Goal: Information Seeking & Learning: Learn about a topic

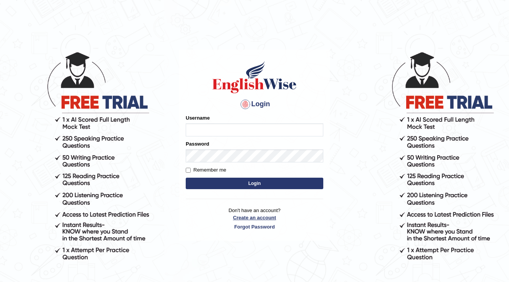
click at [251, 219] on link "Create an account" at bounding box center [255, 217] width 138 height 7
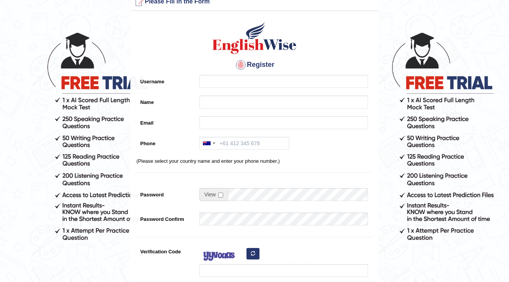
scroll to position [31, 0]
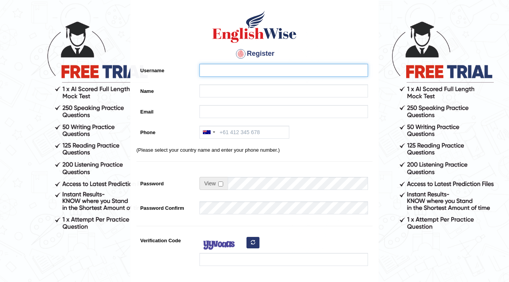
click at [270, 74] on input "Username" at bounding box center [283, 70] width 168 height 13
type input "D"
type input "DeIslaFuerte"
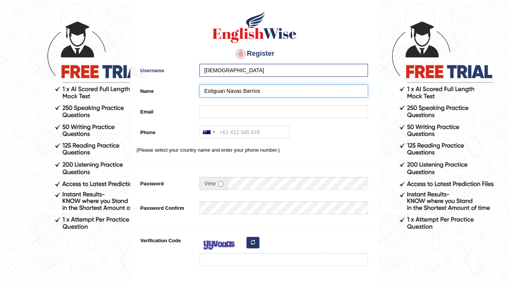
type input "Estiguan Navas Barrios"
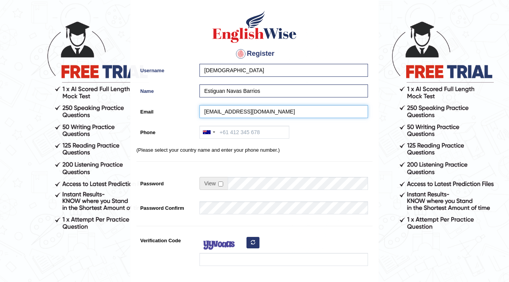
type input "enavasbarrios@hotmail.com"
drag, startPoint x: 257, startPoint y: 133, endPoint x: 211, endPoint y: 120, distance: 48.3
click at [257, 132] on input "Phone" at bounding box center [244, 132] width 90 height 13
click at [227, 131] on input "04020471427" at bounding box center [244, 132] width 90 height 13
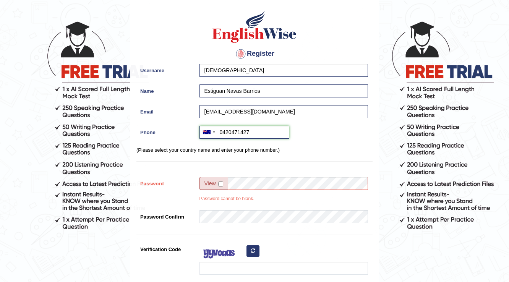
type input "0420471427"
click at [220, 183] on input "checkbox" at bounding box center [220, 183] width 5 height 5
checkbox input "true"
click at [234, 183] on input "Password" at bounding box center [298, 183] width 140 height 13
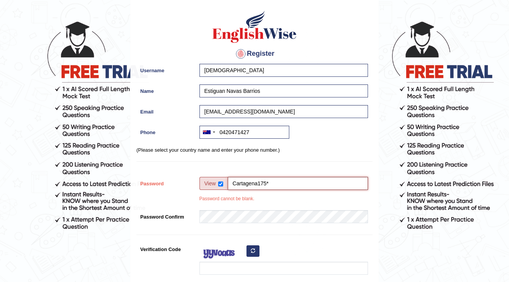
type input "Cartagena175*"
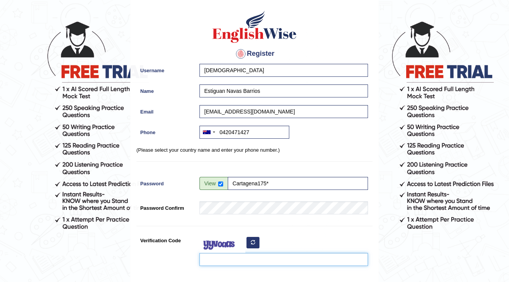
click at [211, 260] on input "Verification Code" at bounding box center [283, 259] width 168 height 13
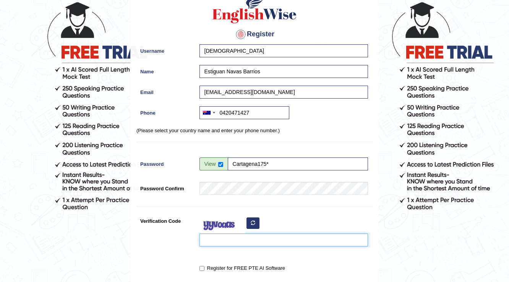
scroll to position [61, 0]
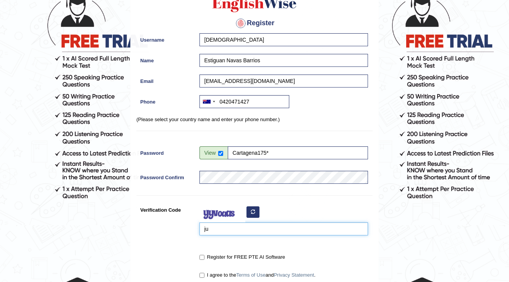
type input "j"
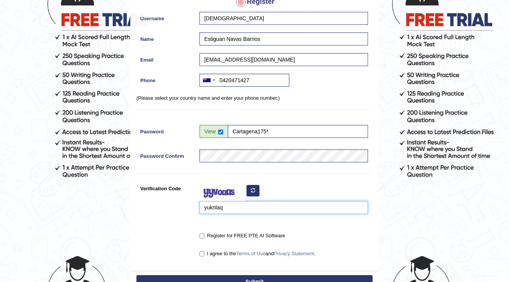
scroll to position [92, 0]
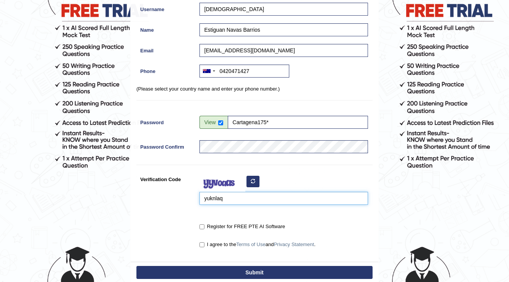
type input "yuknlaq"
click at [202, 223] on label "Register for FREE PTE AI Software" at bounding box center [242, 227] width 86 height 8
click at [202, 224] on input "Register for FREE PTE AI Software" at bounding box center [201, 226] width 5 height 5
checkbox input "true"
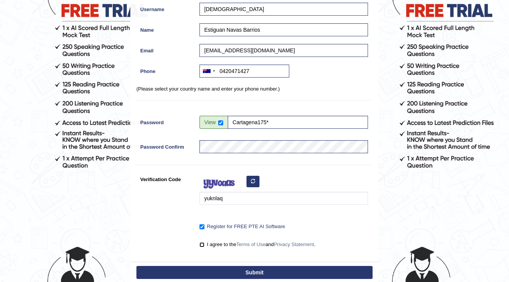
click at [201, 244] on input "I agree to the Terms of Use and Privacy Statement ." at bounding box center [201, 244] width 5 height 5
checkbox input "true"
click at [246, 270] on button "Submit" at bounding box center [254, 272] width 236 height 13
type input "+61420471427"
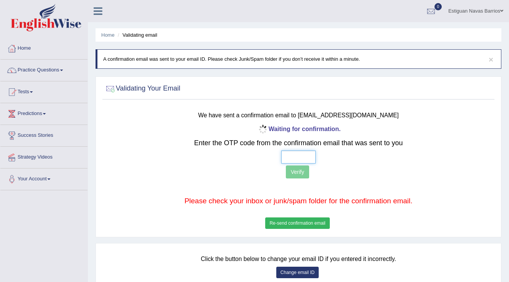
click at [299, 157] on input "text" at bounding box center [298, 156] width 34 height 13
type input "6 9 6 1"
click at [295, 176] on button "Verify" at bounding box center [297, 171] width 23 height 13
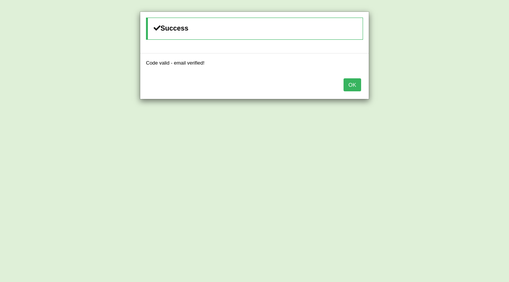
click at [357, 86] on button "OK" at bounding box center [352, 84] width 18 height 13
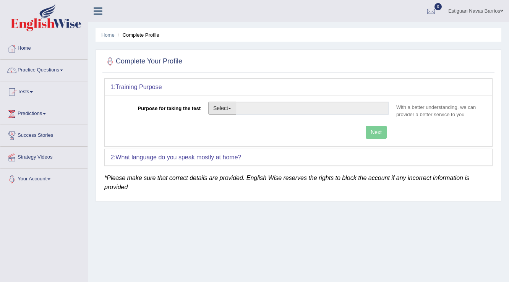
click at [215, 111] on button "Select" at bounding box center [222, 108] width 28 height 13
click at [232, 126] on link "Student Visa" at bounding box center [243, 125] width 68 height 10
type input "Student Visa"
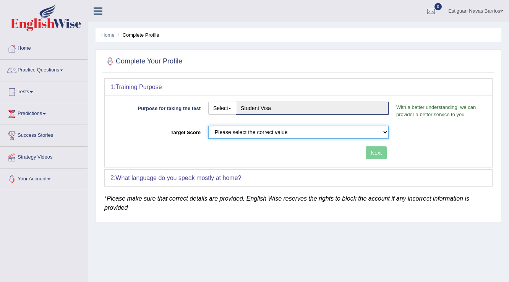
click at [312, 127] on select "Please select the correct value 50 (6 bands) 58 (6.5 bands) 65 (7 bands) 79 (8 …" at bounding box center [298, 132] width 180 height 13
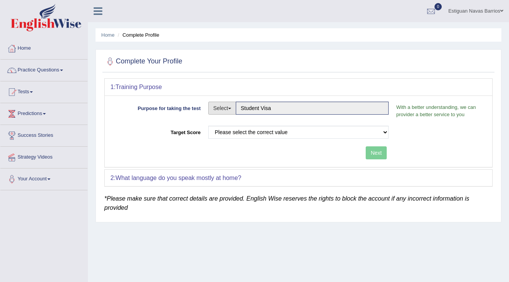
click at [233, 109] on button "Select" at bounding box center [222, 108] width 28 height 13
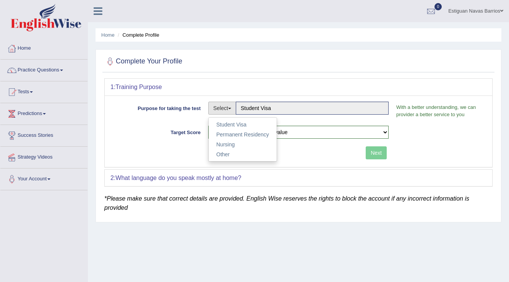
click at [118, 156] on div "Next" at bounding box center [251, 153] width 282 height 15
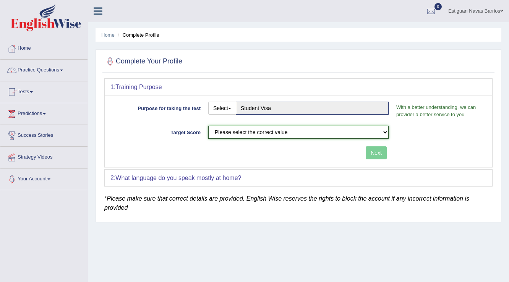
click at [237, 132] on select "Please select the correct value 50 (6 bands) 58 (6.5 bands) 65 (7 bands) 79 (8 …" at bounding box center [298, 132] width 180 height 13
select select "65"
click at [208, 126] on select "Please select the correct value 50 (6 bands) 58 (6.5 bands) 65 (7 bands) 79 (8 …" at bounding box center [298, 132] width 180 height 13
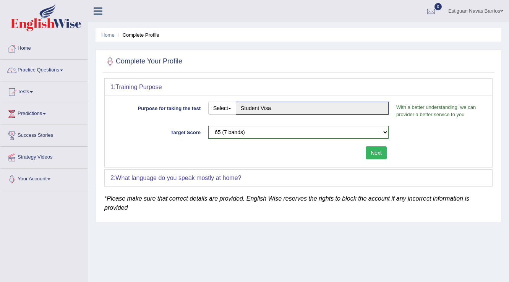
click at [382, 153] on button "Next" at bounding box center [376, 152] width 21 height 13
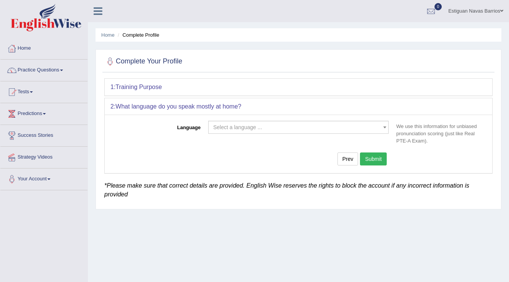
click at [321, 129] on span "Select a language ..." at bounding box center [296, 127] width 166 height 8
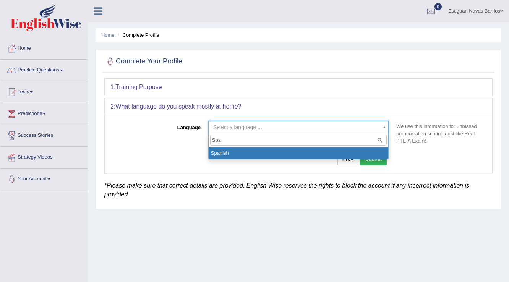
type input "Spa"
select select "Spanish"
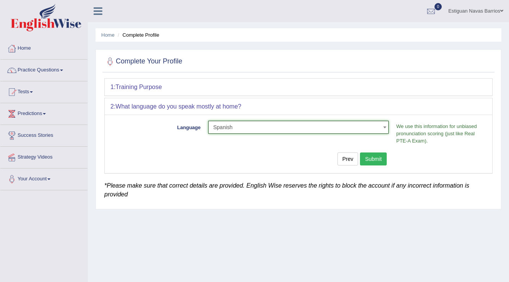
click at [375, 154] on button "Submit" at bounding box center [373, 158] width 27 height 13
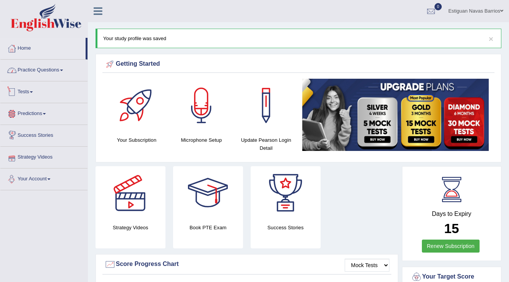
click at [34, 65] on link "Practice Questions" at bounding box center [43, 69] width 87 height 19
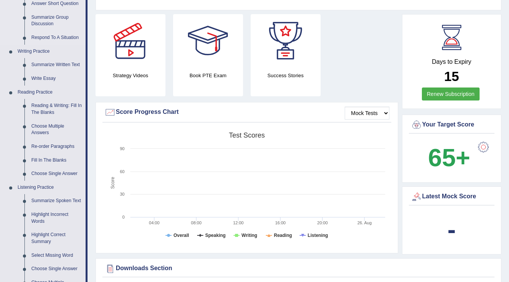
scroll to position [153, 0]
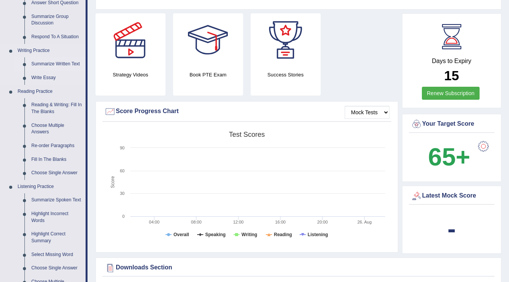
click at [43, 59] on link "Summarize Written Text" at bounding box center [57, 64] width 58 height 14
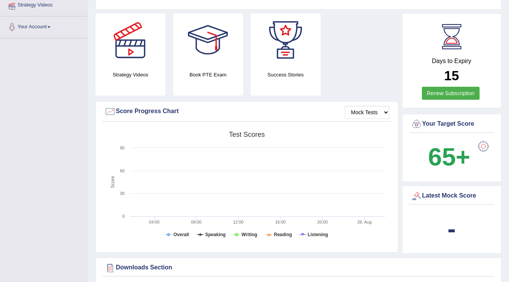
scroll to position [163, 0]
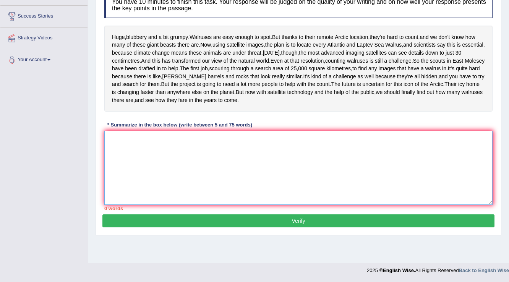
click at [128, 178] on textarea at bounding box center [298, 168] width 388 height 74
type textarea "T"
click at [194, 33] on span "Walruses" at bounding box center [200, 37] width 22 height 8
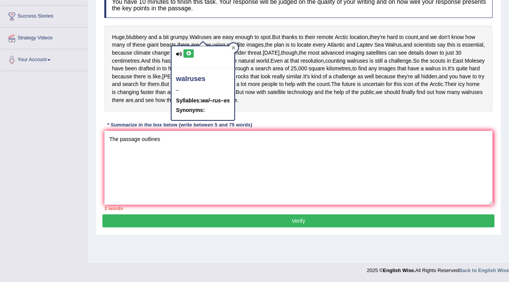
click at [234, 43] on div at bounding box center [233, 47] width 9 height 9
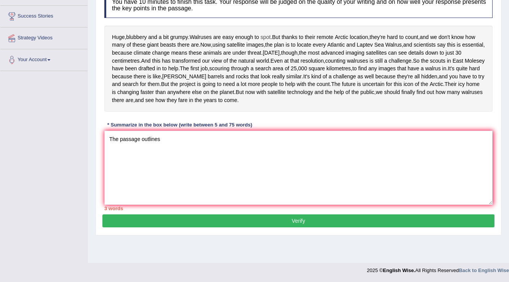
click at [269, 33] on span "spot" at bounding box center [266, 37] width 10 height 8
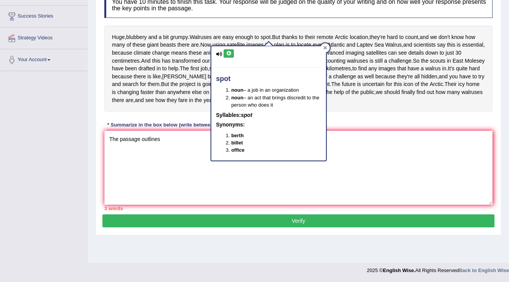
click at [321, 43] on div at bounding box center [324, 47] width 9 height 9
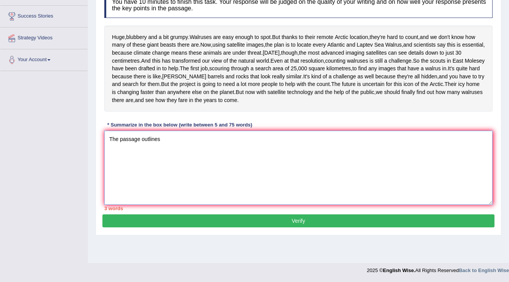
click at [182, 164] on textarea "The passage outlines" at bounding box center [298, 168] width 388 height 74
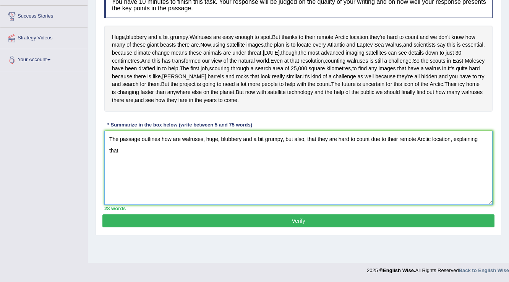
drag, startPoint x: 285, startPoint y: 160, endPoint x: 304, endPoint y: 159, distance: 19.1
click at [304, 159] on textarea "The passage outlines how are walruses, huge, blubbery and a bit grumpy, but als…" at bounding box center [298, 168] width 388 height 74
click at [142, 175] on textarea "The passage outlines how are walruses, huge, blubbery and a bit grumpy, explani…" at bounding box center [298, 168] width 388 height 74
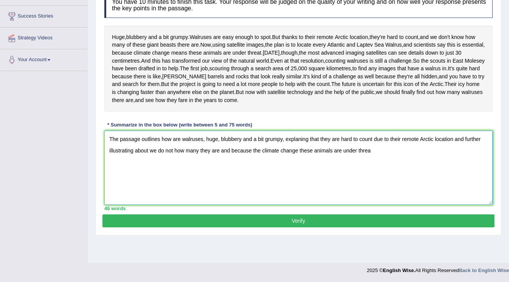
click at [230, 173] on textarea "The passage outlines how are walruses, huge, blubbery and a bit grumpy, explani…" at bounding box center [298, 168] width 388 height 74
click at [221, 172] on textarea "The passage outlines how are walruses, huge, blubbery and a bit grumpy, explani…" at bounding box center [298, 168] width 388 height 74
drag, startPoint x: 374, startPoint y: 173, endPoint x: 166, endPoint y: 186, distance: 208.6
click at [166, 186] on textarea "The passage outlines how are walruses, huge, blubbery and a bit grumpy, explani…" at bounding box center [298, 168] width 388 height 74
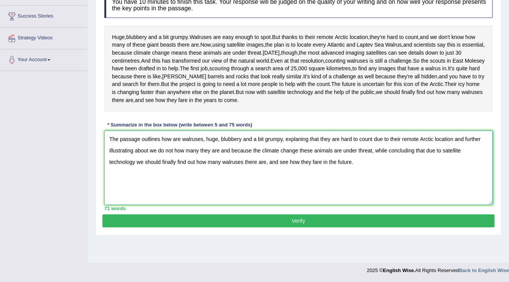
type textarea "The passage outlines how are walruses, huge, blubbery and a bit grumpy, explani…"
click at [304, 227] on button "Verify" at bounding box center [298, 220] width 392 height 13
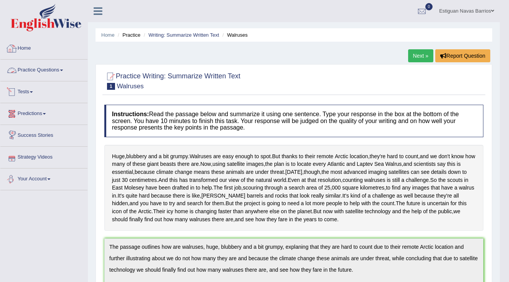
click at [51, 70] on link "Practice Questions" at bounding box center [43, 69] width 87 height 19
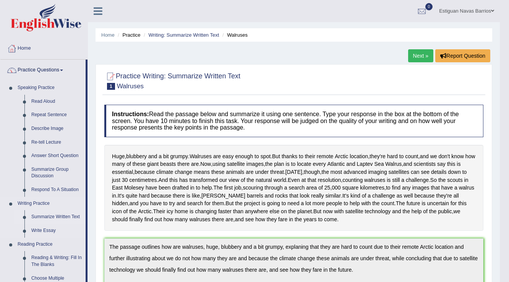
click at [49, 215] on link "Summarize Written Text" at bounding box center [57, 217] width 58 height 14
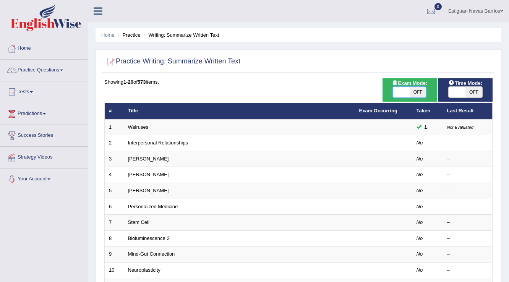
click at [400, 96] on span at bounding box center [401, 92] width 17 height 11
checkbox input "true"
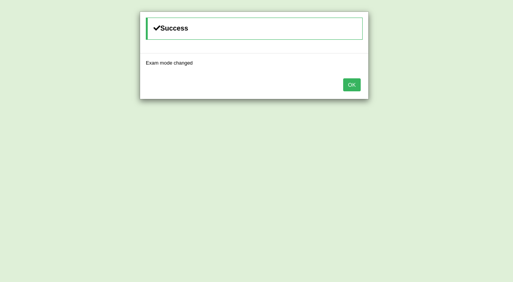
click at [350, 87] on button "OK" at bounding box center [352, 84] width 18 height 13
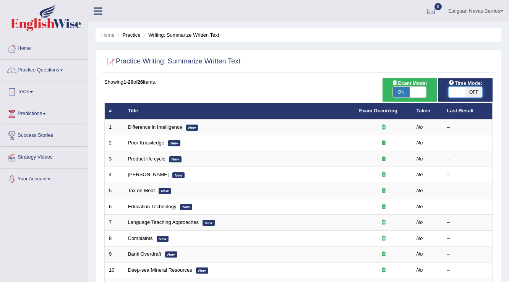
click at [449, 91] on span at bounding box center [456, 92] width 17 height 11
checkbox input "true"
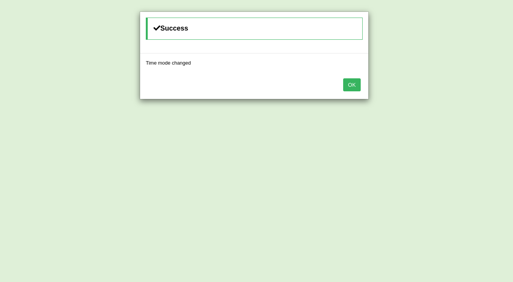
click at [346, 83] on button "OK" at bounding box center [352, 84] width 18 height 13
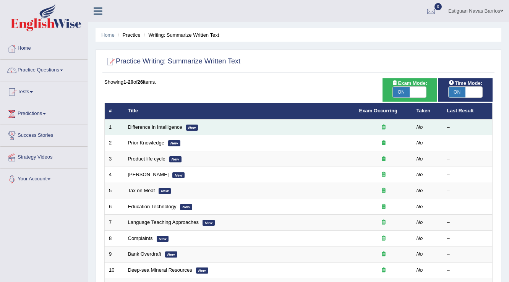
click at [359, 129] on div at bounding box center [383, 127] width 49 height 7
click at [156, 124] on link "Difference in Intelligence" at bounding box center [155, 127] width 54 height 6
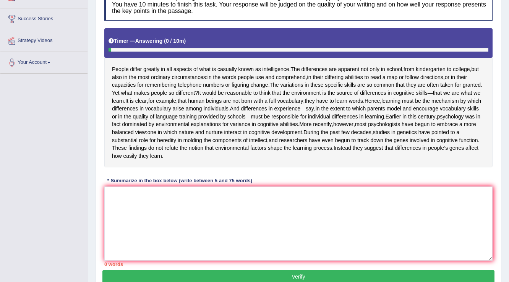
scroll to position [122, 0]
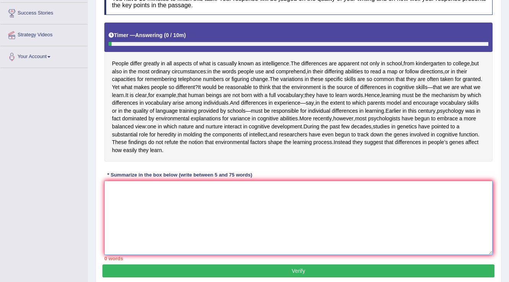
click at [179, 218] on textarea at bounding box center [298, 218] width 388 height 74
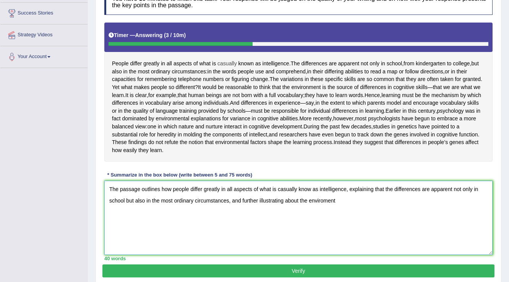
scroll to position [153, 0]
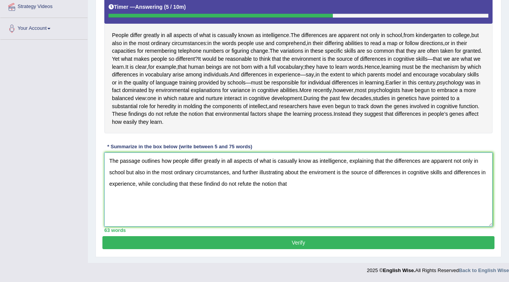
drag, startPoint x: 192, startPoint y: 204, endPoint x: 288, endPoint y: 203, distance: 95.5
click at [288, 203] on textarea "The passage outlines how people differ greatly in all aspects of what is casual…" at bounding box center [298, 189] width 388 height 74
click at [189, 204] on textarea "The passage outlines how people differ greatly in all aspects of what is casual…" at bounding box center [298, 189] width 388 height 74
drag, startPoint x: 190, startPoint y: 203, endPoint x: 413, endPoint y: 200, distance: 222.7
click at [413, 200] on textarea "The passage outlines how people differ greatly in all aspects of what is casual…" at bounding box center [298, 189] width 388 height 74
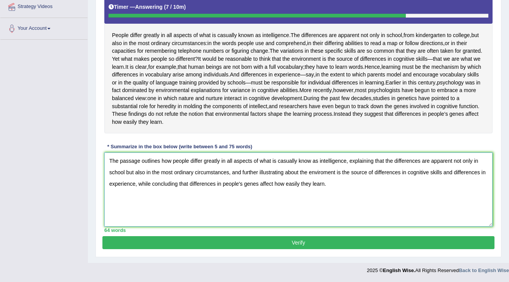
click at [189, 205] on textarea "The passage outlines how people differ greatly in all aspects of what is casual…" at bounding box center [298, 189] width 388 height 74
type textarea "The passage outlines how people differ greatly in all aspects of what is casual…"
click at [307, 241] on button "Verify" at bounding box center [298, 242] width 392 height 13
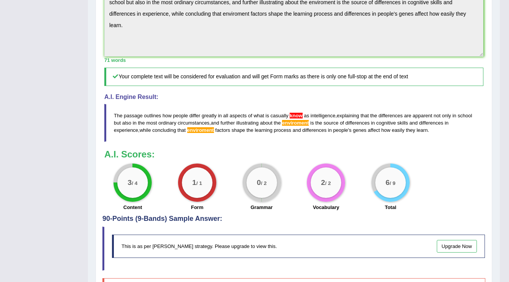
scroll to position [310, 0]
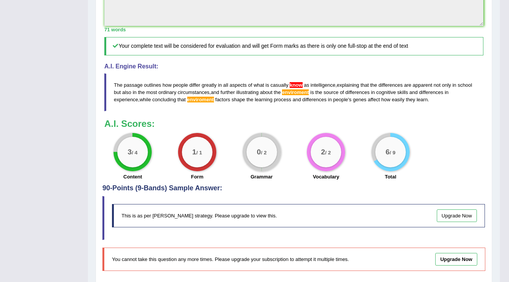
click at [297, 88] on span "know" at bounding box center [296, 85] width 13 height 6
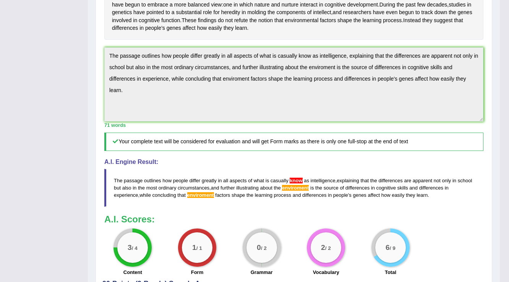
scroll to position [249, 0]
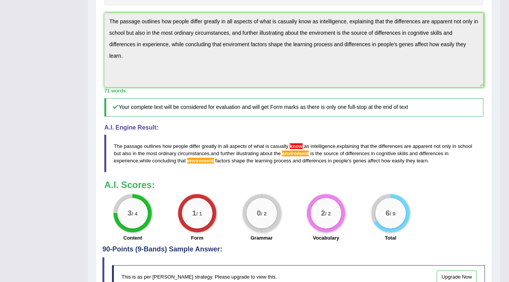
click at [226, 172] on blockquote "The passage outlines how people differ greatly in all aspects of what is casual…" at bounding box center [293, 153] width 379 height 38
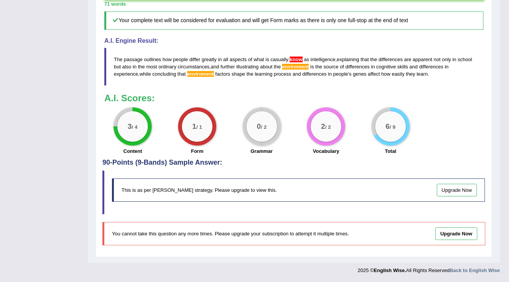
scroll to position [358, 0]
drag, startPoint x: 430, startPoint y: 74, endPoint x: 46, endPoint y: 50, distance: 385.0
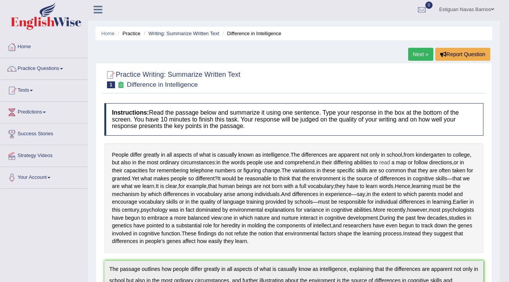
scroll to position [0, 0]
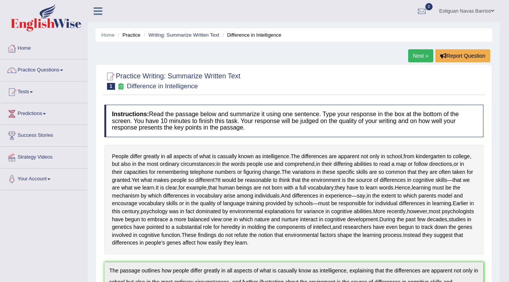
click at [418, 54] on link "Next »" at bounding box center [420, 55] width 25 height 13
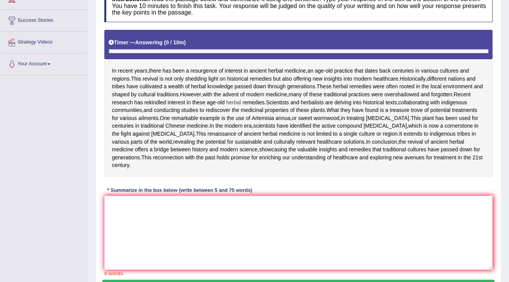
scroll to position [122, 0]
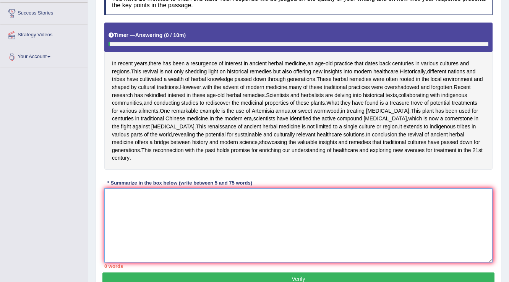
click at [161, 245] on textarea at bounding box center [298, 225] width 388 height 74
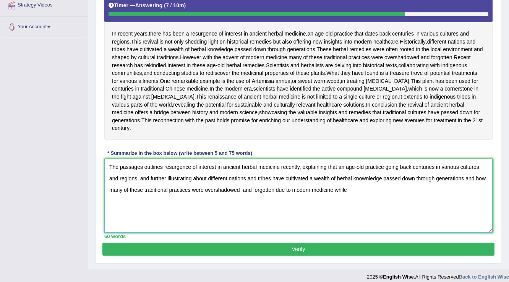
scroll to position [181, 0]
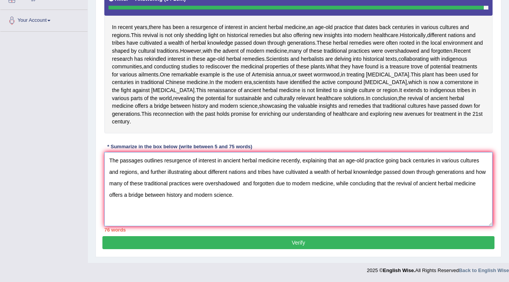
click at [396, 213] on textarea "The passages outlines resurgence of interest in ancient herbal medicine recentl…" at bounding box center [298, 189] width 388 height 74
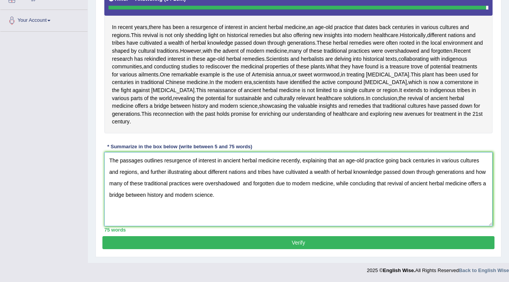
click at [239, 223] on textarea "The passages outlines resurgence of interest in ancient herbal medicine recentl…" at bounding box center [298, 189] width 388 height 74
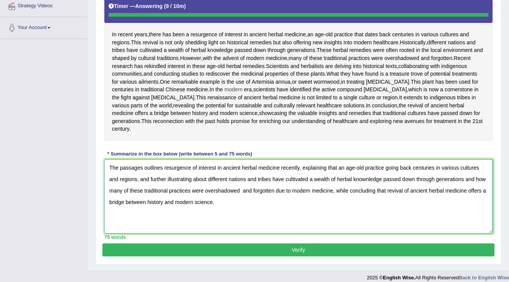
scroll to position [120, 0]
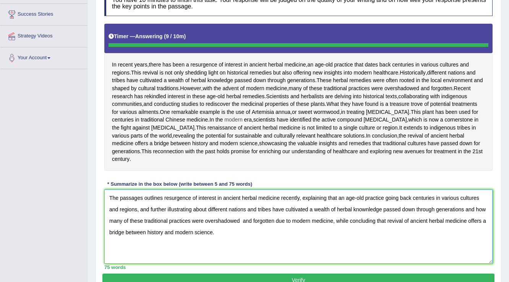
type textarea "The passages outlines resurgence of interest in ancient herbal medicine recentl…"
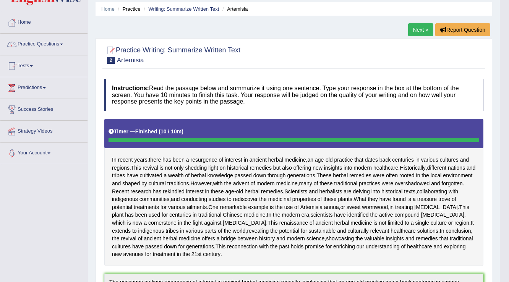
scroll to position [0, 0]
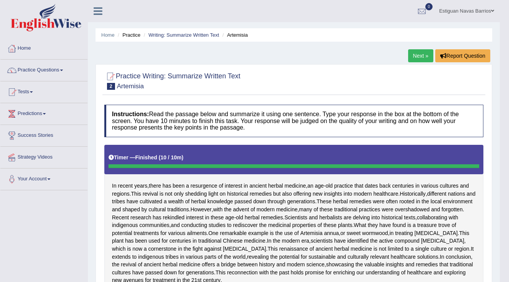
click at [418, 52] on link "Next »" at bounding box center [420, 55] width 25 height 13
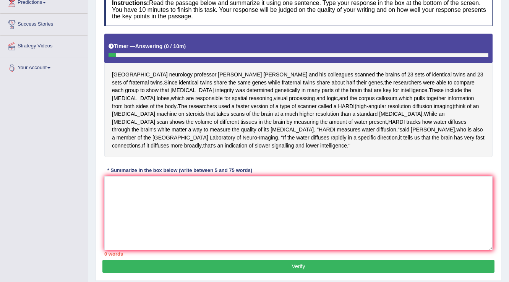
scroll to position [122, 0]
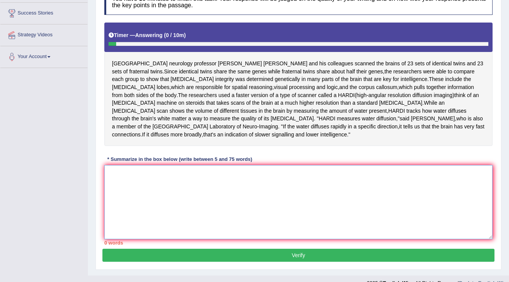
click at [215, 183] on textarea at bounding box center [298, 202] width 388 height 74
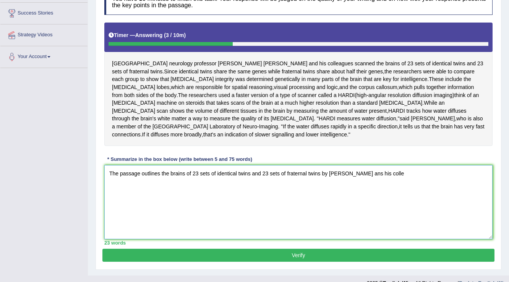
click at [324, 165] on textarea "The passage outlines the brains of 23 sets of identical twins and 23 sets of fr…" at bounding box center [298, 202] width 388 height 74
click at [306, 165] on textarea "The passage outlines the brains of 23 sets of identical twins and 23 sets of fr…" at bounding box center [298, 202] width 388 height 74
click at [350, 165] on textarea "The passage outlines the brains of 23 sets of identical twins and 23 sets of fr…" at bounding box center [298, 202] width 388 height 74
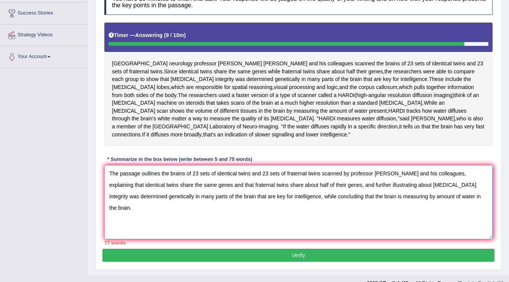
click at [402, 186] on textarea "The passage outlines the brains of 23 sets of identical twins and 23 sets of fr…" at bounding box center [298, 202] width 388 height 74
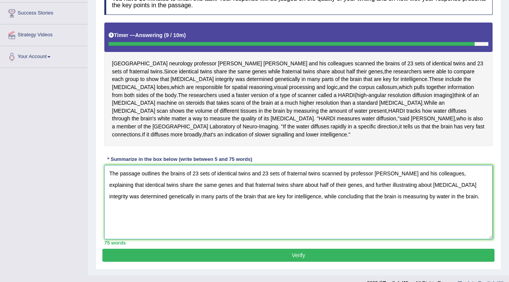
type textarea "The passage outlines the brains of 23 sets of identical twins and 23 sets of fr…"
click at [314, 249] on button "Verify" at bounding box center [298, 255] width 392 height 13
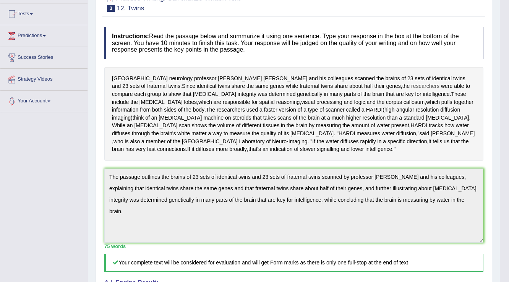
scroll to position [0, 0]
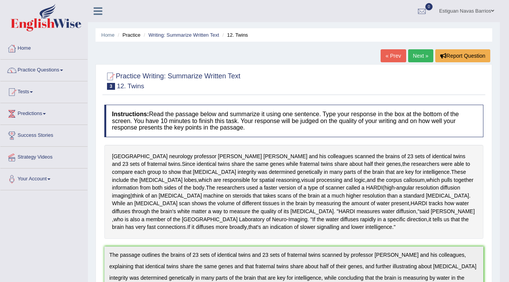
click at [412, 57] on link "Next »" at bounding box center [420, 55] width 25 height 13
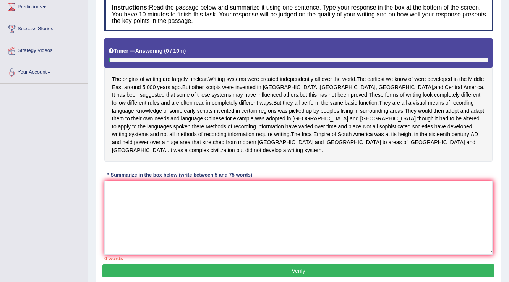
scroll to position [122, 0]
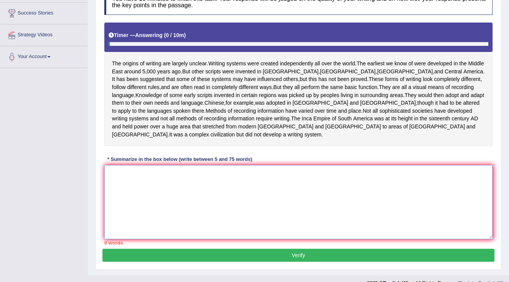
click at [158, 179] on textarea at bounding box center [298, 202] width 388 height 74
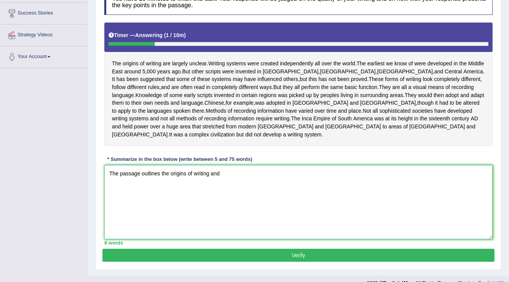
click at [161, 165] on textarea "The passage outlines the origins of writing and" at bounding box center [298, 202] width 388 height 74
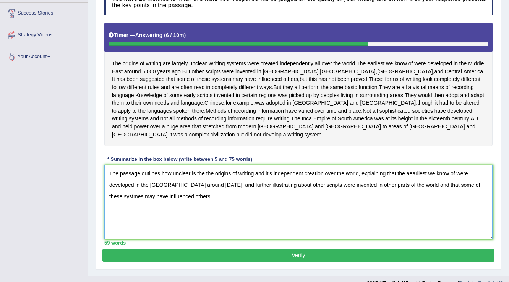
click at [441, 176] on textarea "The passage outlines how unclear is the the origins of writing and it's indepen…" at bounding box center [298, 202] width 388 height 74
click at [208, 189] on textarea "The passage outlines how unclear is the the origins of writing and it's indepen…" at bounding box center [298, 202] width 388 height 74
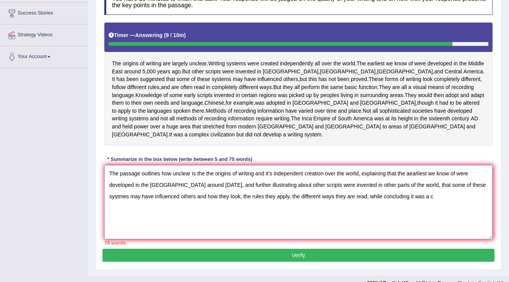
drag, startPoint x: 430, startPoint y: 177, endPoint x: 370, endPoint y: 193, distance: 61.9
click at [370, 193] on textarea "The passage outlines how unclear is the the origins of writing and it's indepen…" at bounding box center [298, 202] width 388 height 74
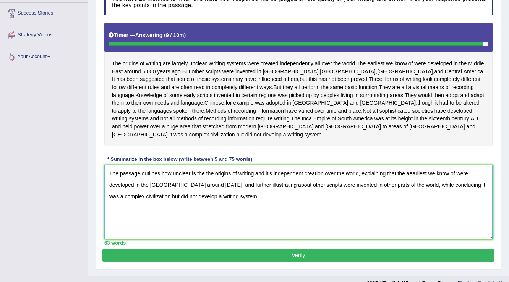
type textarea "The passage outlines how unclear is the the origins of writing and it's indepen…"
click at [292, 249] on button "Verify" at bounding box center [298, 255] width 392 height 13
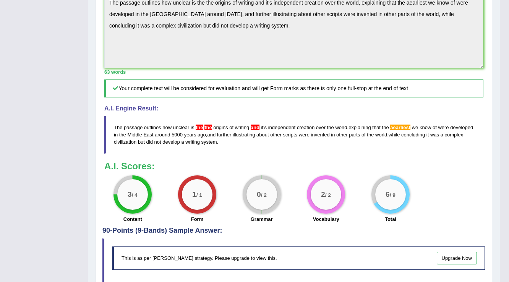
scroll to position [263, 0]
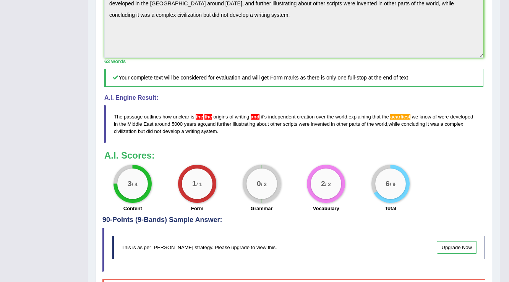
click at [404, 114] on span "aearliest" at bounding box center [400, 117] width 20 height 6
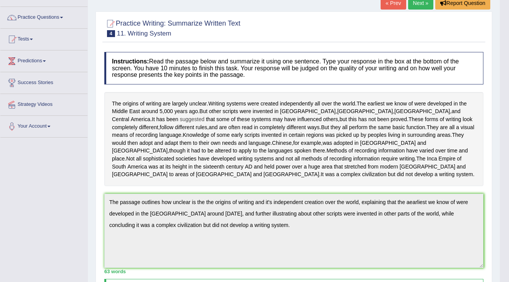
scroll to position [0, 0]
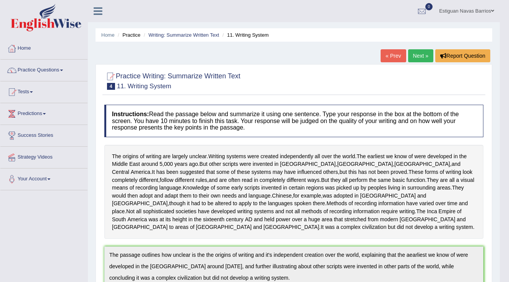
click at [413, 52] on link "Next »" at bounding box center [420, 55] width 25 height 13
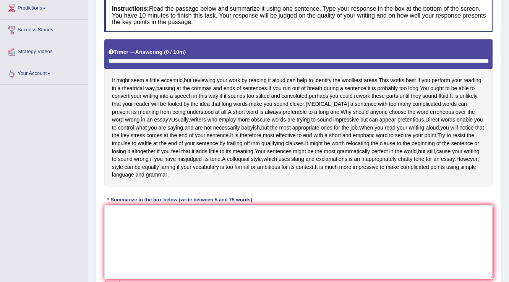
scroll to position [122, 0]
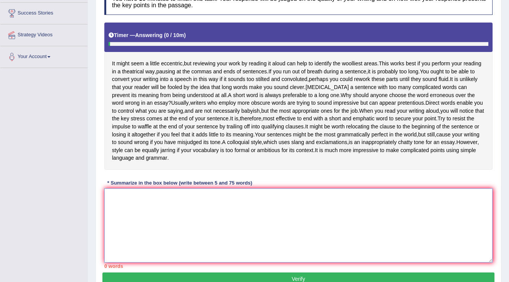
click at [165, 208] on textarea at bounding box center [298, 225] width 388 height 74
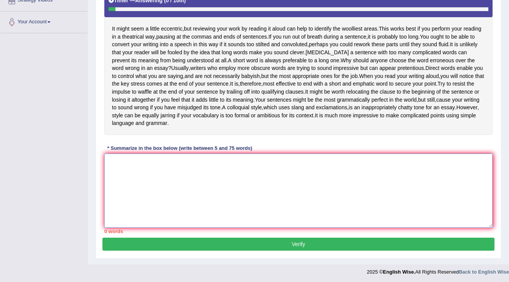
scroll to position [126, 0]
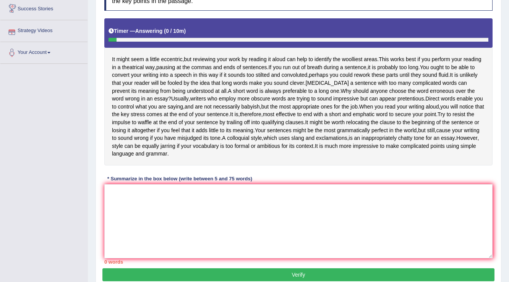
drag, startPoint x: 112, startPoint y: 58, endPoint x: 257, endPoint y: 159, distance: 177.4
click at [286, 159] on div "It might seem a little eccentric , but reviewing your work by reading it aloud …" at bounding box center [298, 91] width 388 height 147
drag, startPoint x: 174, startPoint y: 152, endPoint x: 144, endPoint y: 65, distance: 92.0
click at [120, 46] on div "Instructions: Read the passage below and summarize it using one sentence. Type …" at bounding box center [298, 120] width 392 height 293
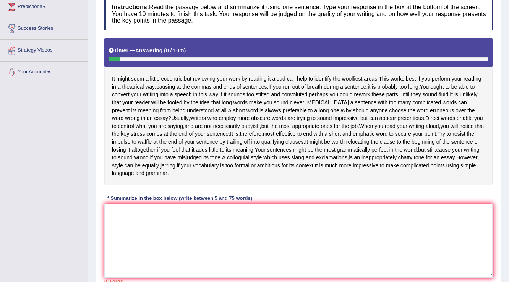
scroll to position [96, 0]
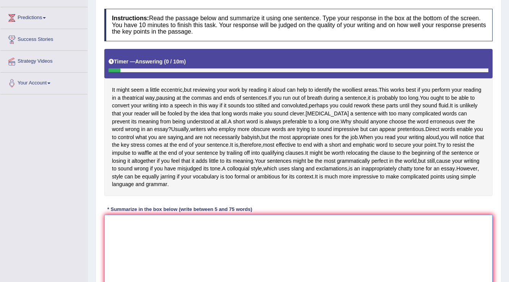
click at [213, 233] on textarea at bounding box center [298, 252] width 388 height 74
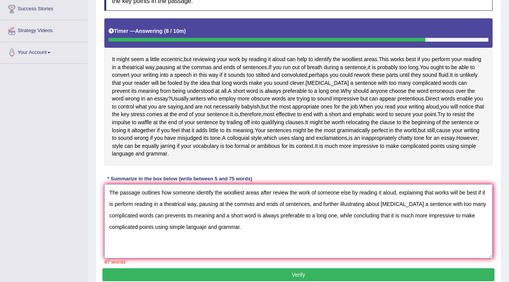
scroll to position [157, 0]
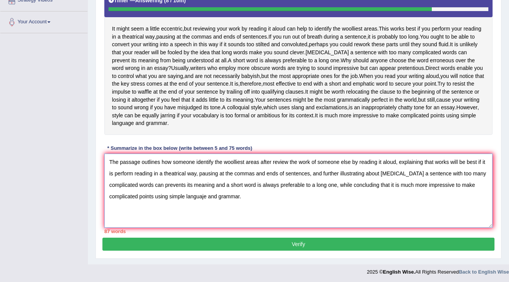
drag, startPoint x: 220, startPoint y: 172, endPoint x: 265, endPoint y: 173, distance: 45.5
click at [265, 173] on textarea "The passage outlines how someone identify the woolliest areas after review the …" at bounding box center [298, 191] width 388 height 74
drag, startPoint x: 160, startPoint y: 183, endPoint x: 281, endPoint y: 183, distance: 120.7
click at [281, 183] on textarea "The passage outlines how someone identify the woolliest areas after review the …" at bounding box center [298, 191] width 388 height 74
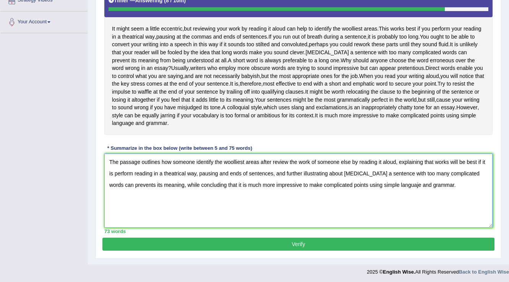
type textarea "The passage outlines how someone identify the woolliest areas after review the …"
click at [332, 242] on button "Verify" at bounding box center [298, 244] width 392 height 13
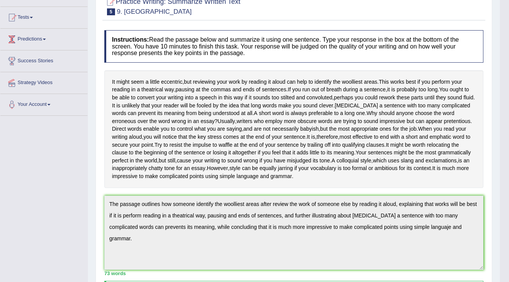
scroll to position [0, 0]
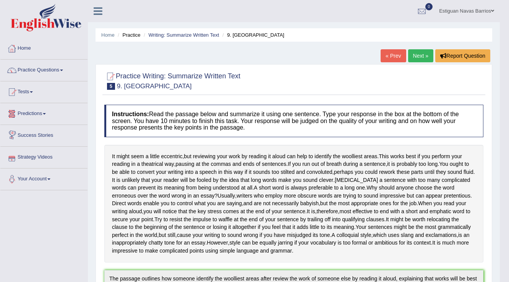
click at [477, 12] on link "Estiguan Navas Barrios" at bounding box center [466, 10] width 66 height 20
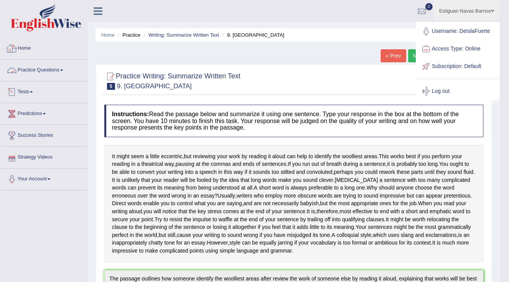
click at [26, 43] on link "Home" at bounding box center [43, 47] width 87 height 19
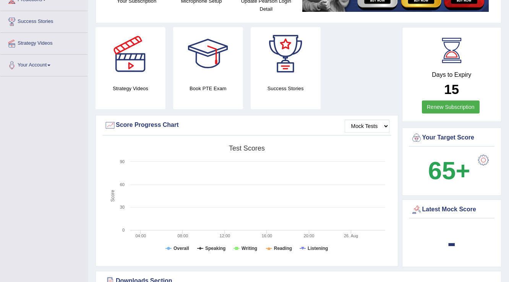
scroll to position [31, 0]
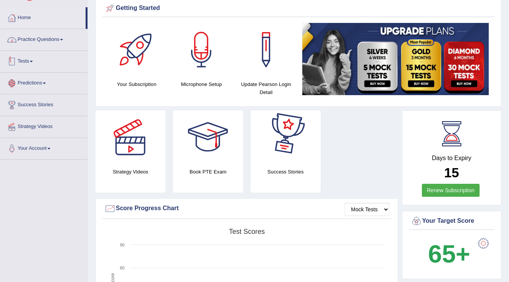
click at [28, 41] on link "Practice Questions" at bounding box center [43, 38] width 87 height 19
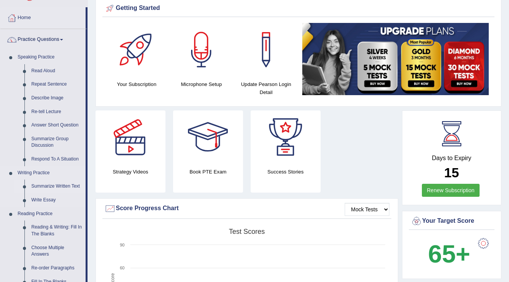
click at [44, 185] on link "Summarize Written Text" at bounding box center [57, 187] width 58 height 14
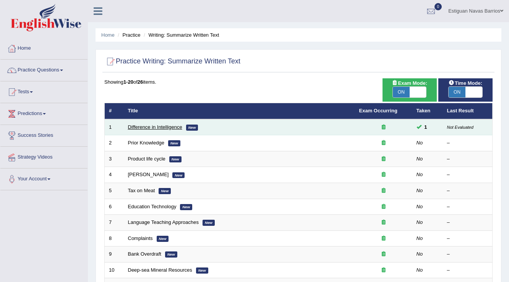
click at [151, 126] on link "Difference in Intelligence" at bounding box center [155, 127] width 54 height 6
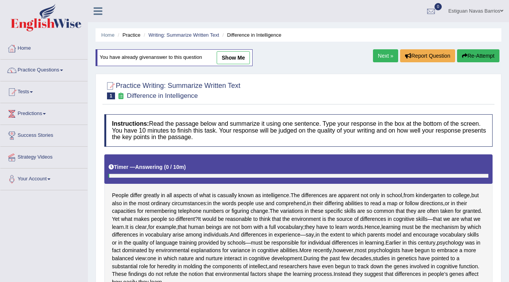
click at [236, 57] on link "show me" at bounding box center [233, 57] width 33 height 13
type textarea "The passage outlines how people differ greatly in all aspects of what is casual…"
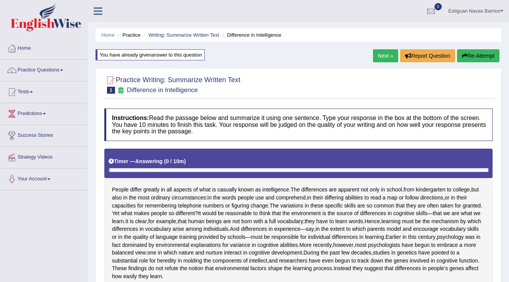
click at [377, 56] on link "Next »" at bounding box center [385, 55] width 25 height 13
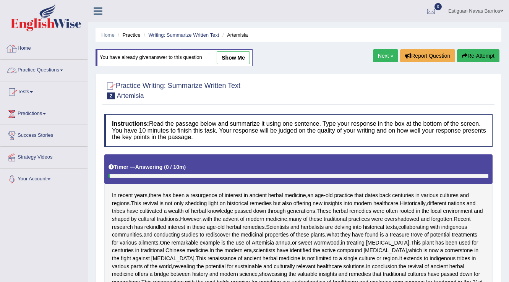
click at [28, 48] on link "Home" at bounding box center [43, 47] width 87 height 19
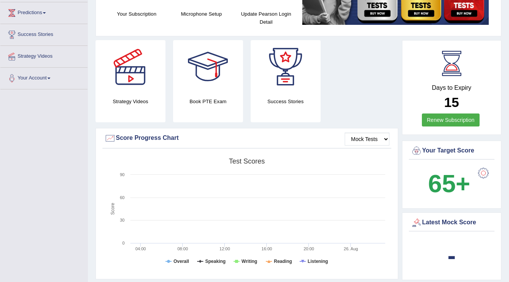
scroll to position [61, 0]
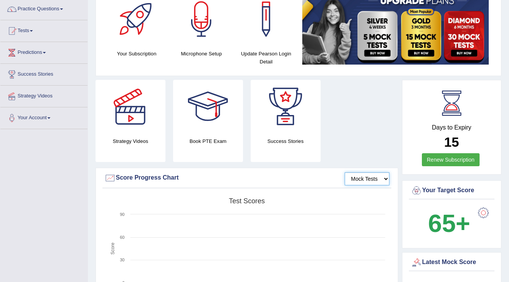
click at [371, 180] on select "Mock Tests" at bounding box center [367, 178] width 45 height 13
click at [374, 138] on div "Strategy Videos Book PTE Exam Success Stories" at bounding box center [247, 124] width 310 height 88
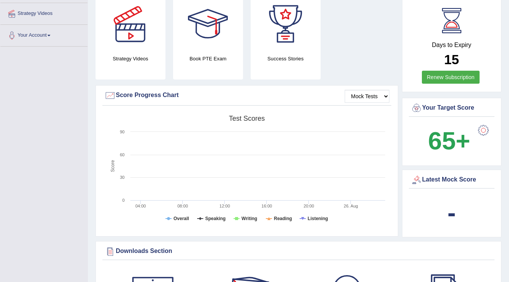
scroll to position [31, 0]
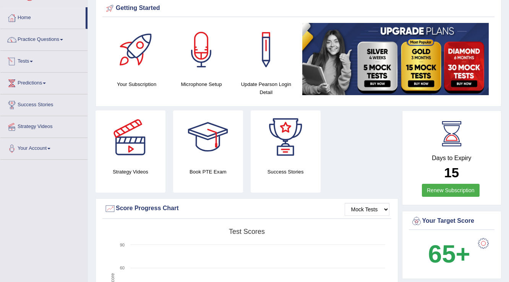
click at [29, 58] on link "Tests" at bounding box center [43, 60] width 87 height 19
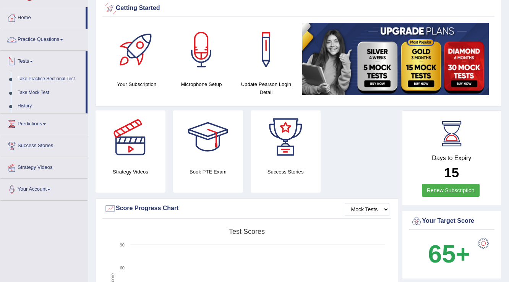
click at [49, 38] on link "Practice Questions" at bounding box center [43, 38] width 87 height 19
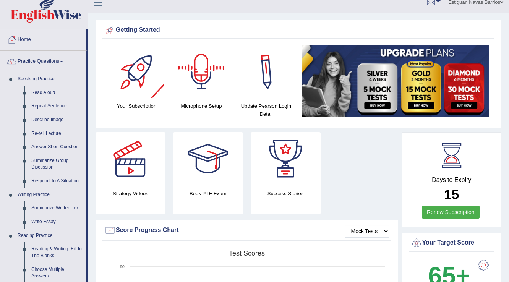
scroll to position [0, 0]
